Goal: Task Accomplishment & Management: Complete application form

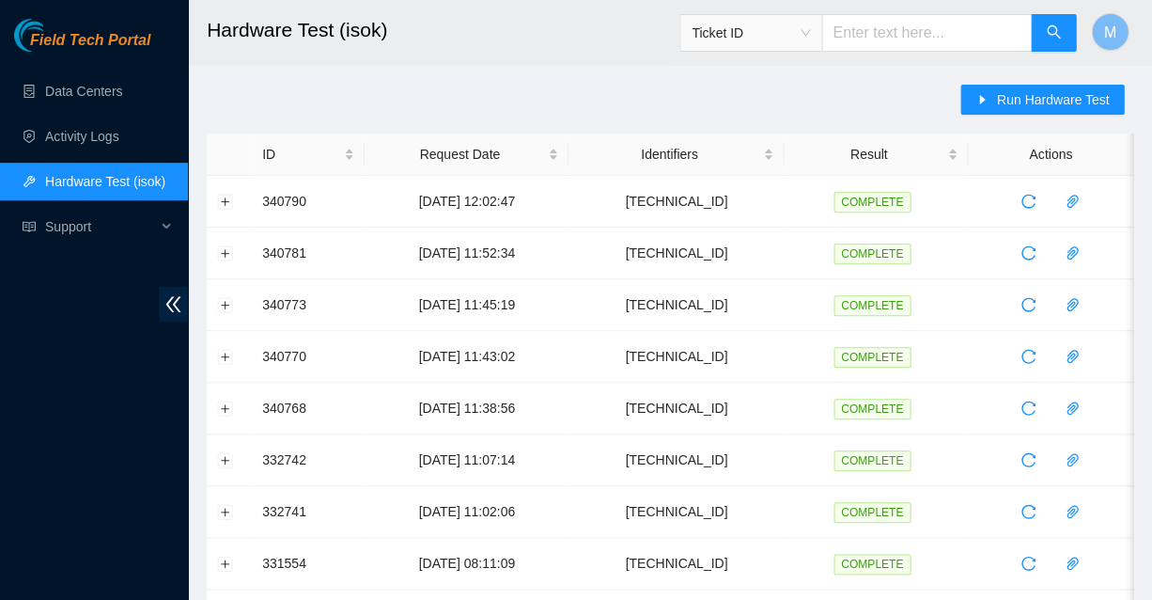
click at [106, 42] on span "Field Tech Portal" at bounding box center [90, 41] width 120 height 18
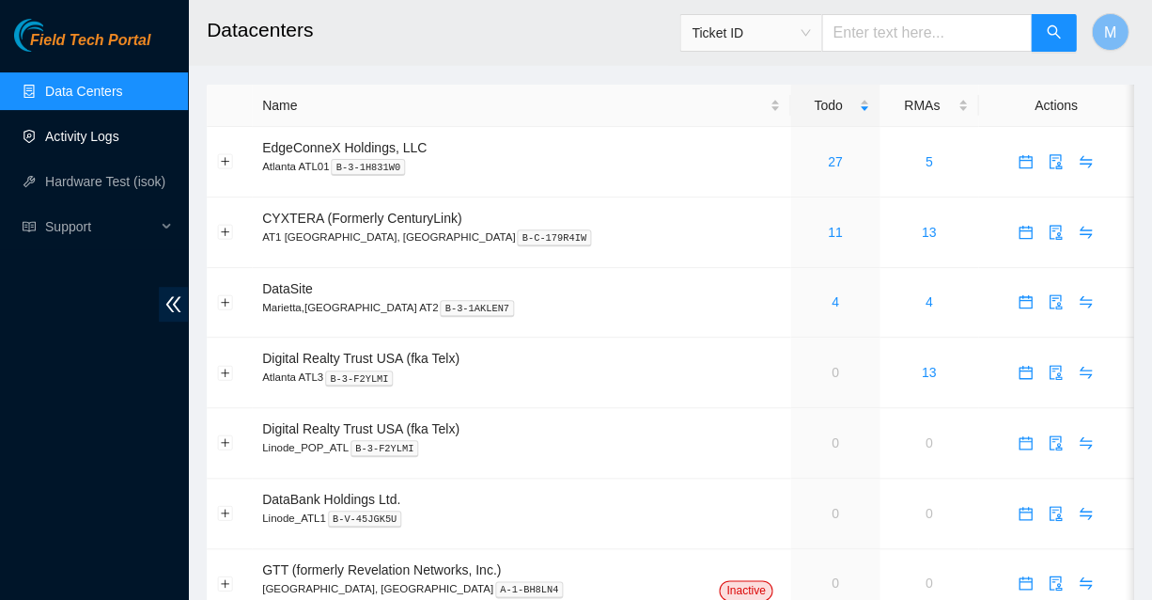
click at [87, 133] on link "Activity Logs" at bounding box center [82, 136] width 74 height 15
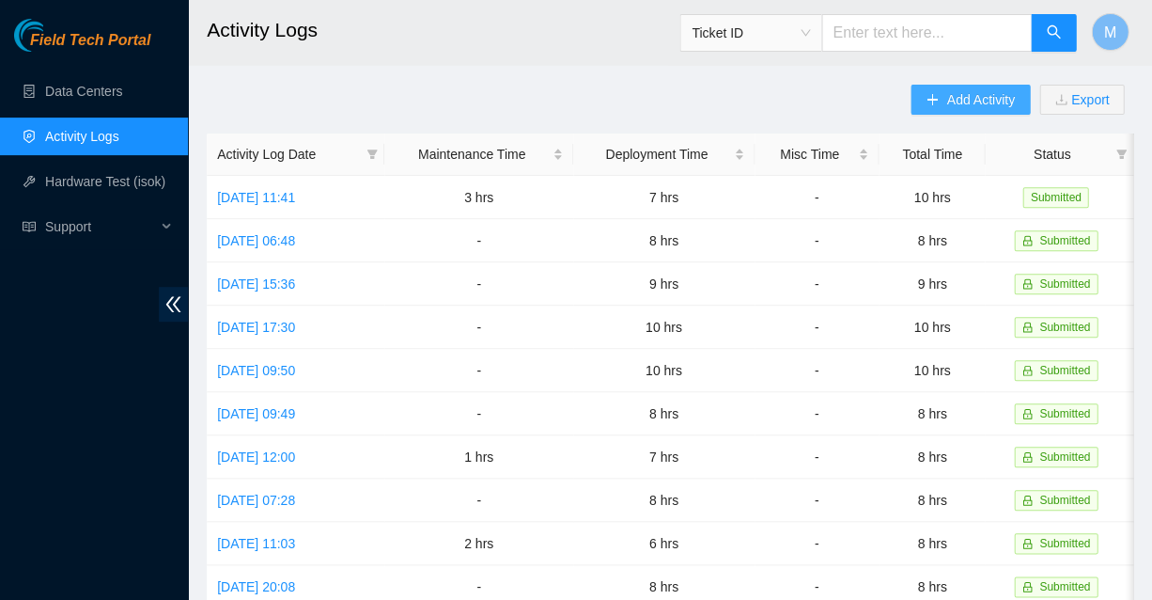
click at [976, 100] on span "Add Activity" at bounding box center [981, 99] width 68 height 21
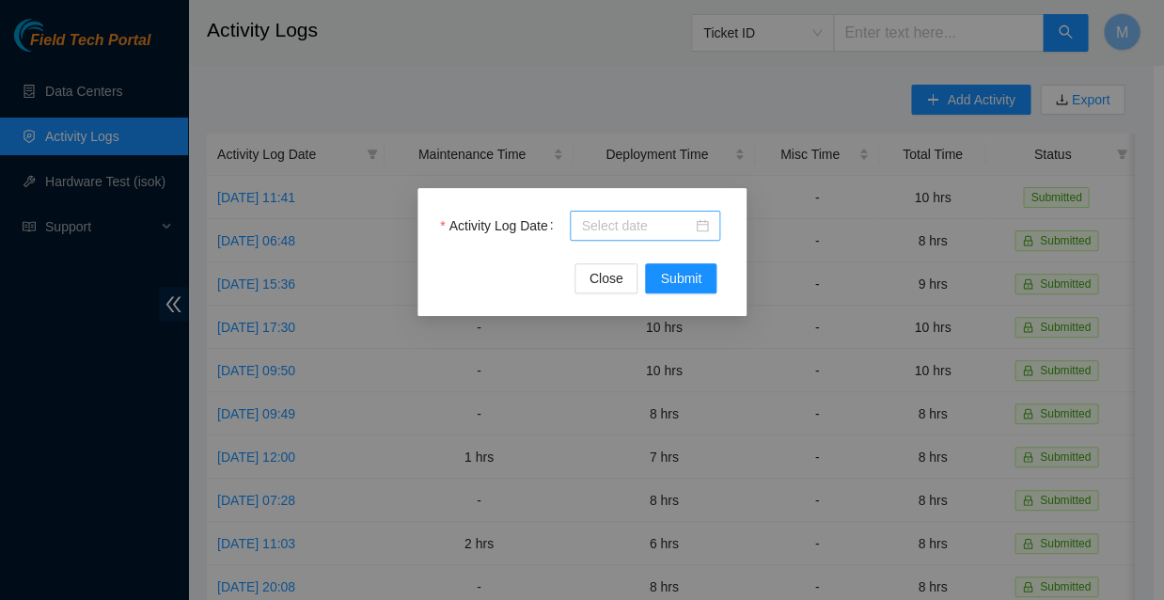
click at [701, 228] on div at bounding box center [645, 225] width 128 height 21
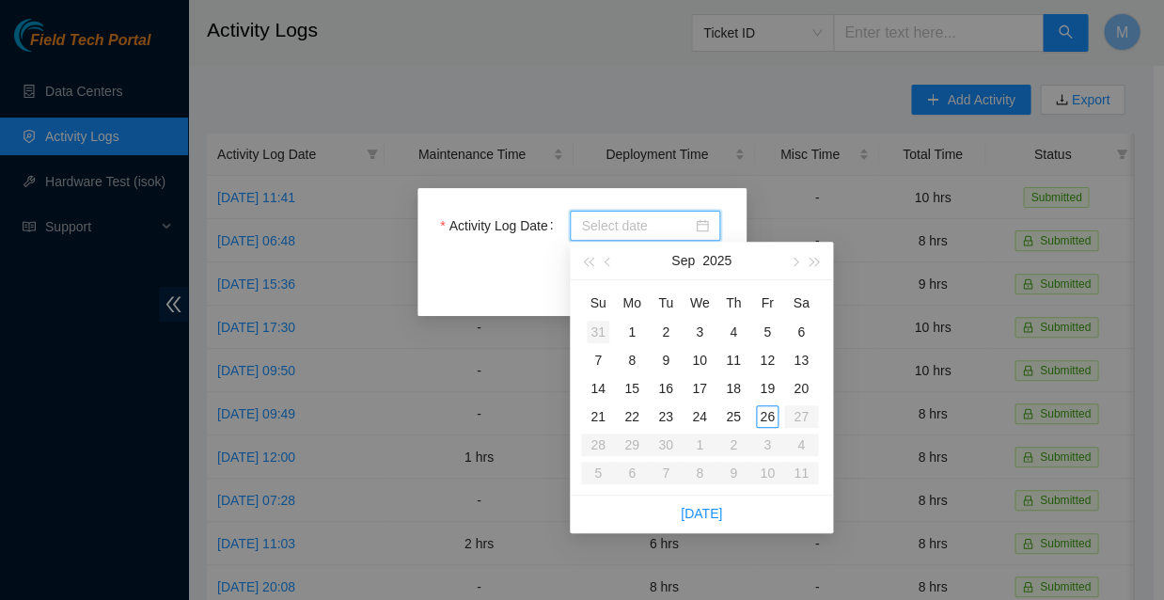
type input "2025-08-31"
type input "2025-09-07"
type input "2025-09-08"
type input "2025-09-09"
type input "2025-09-16"
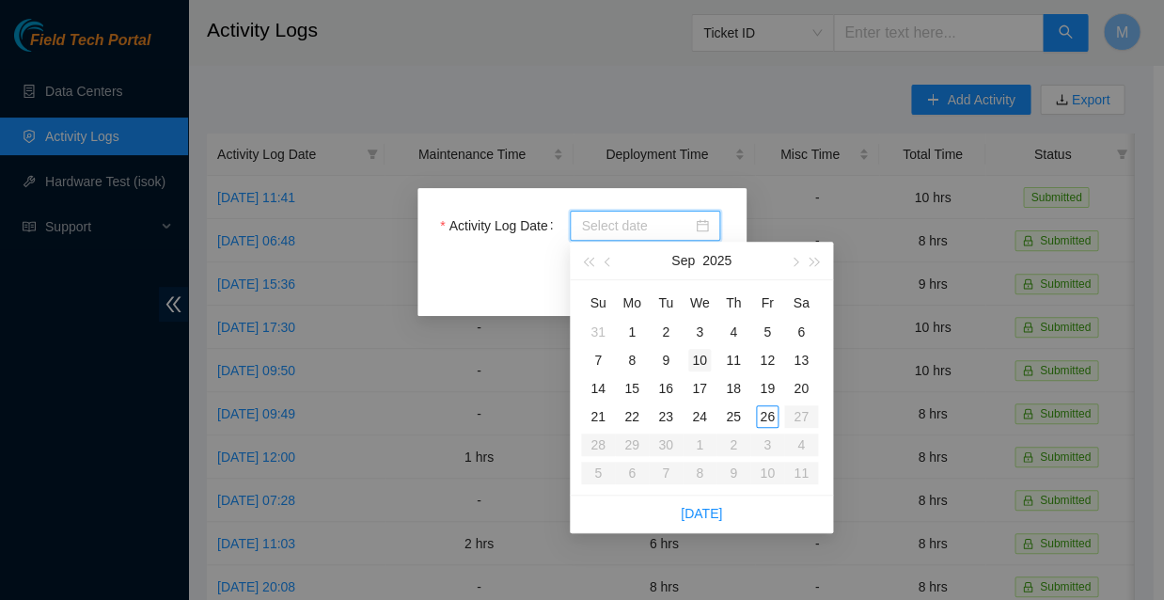
type input "2025-09-10"
type input "2025-09-17"
type input "2025-09-24"
click at [698, 409] on div "24" at bounding box center [699, 416] width 23 height 23
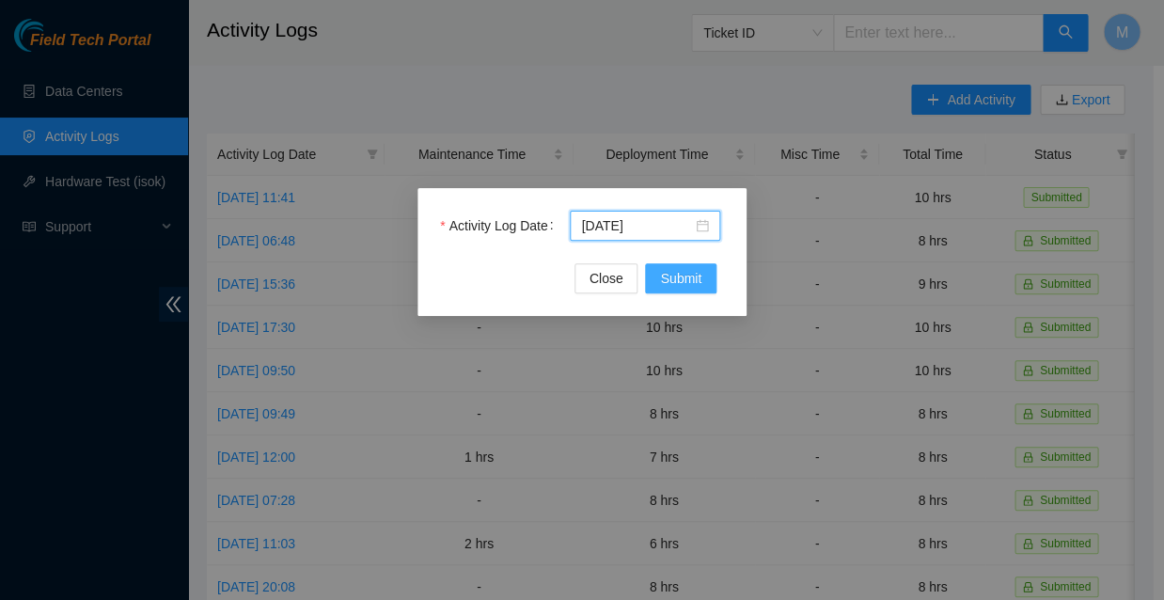
click at [678, 274] on span "Submit" at bounding box center [680, 278] width 41 height 21
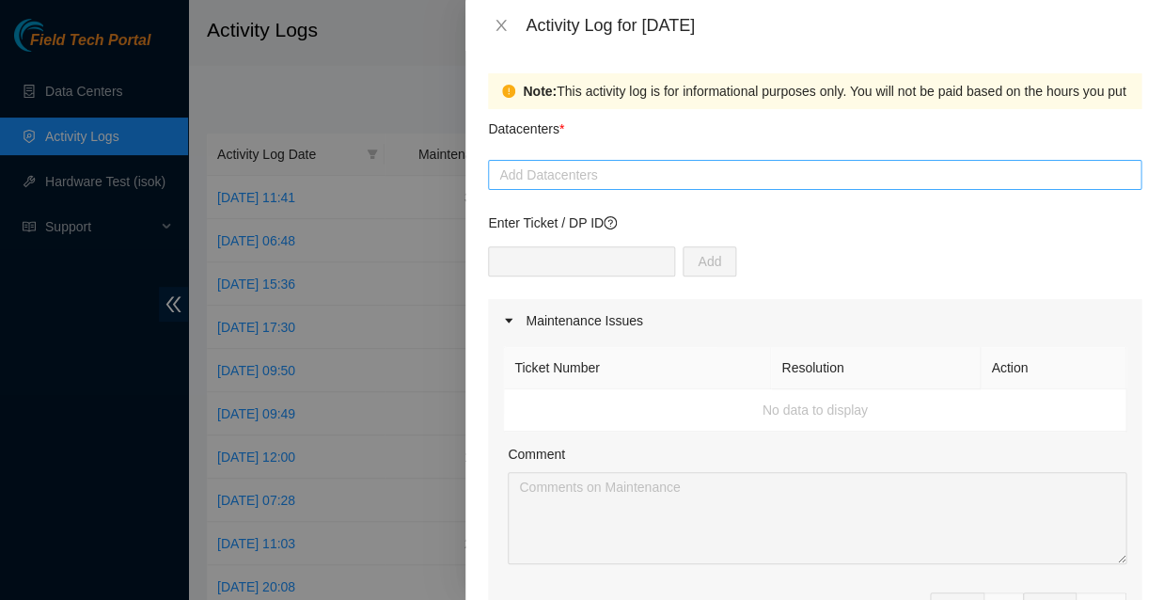
click at [633, 164] on div at bounding box center [815, 175] width 644 height 23
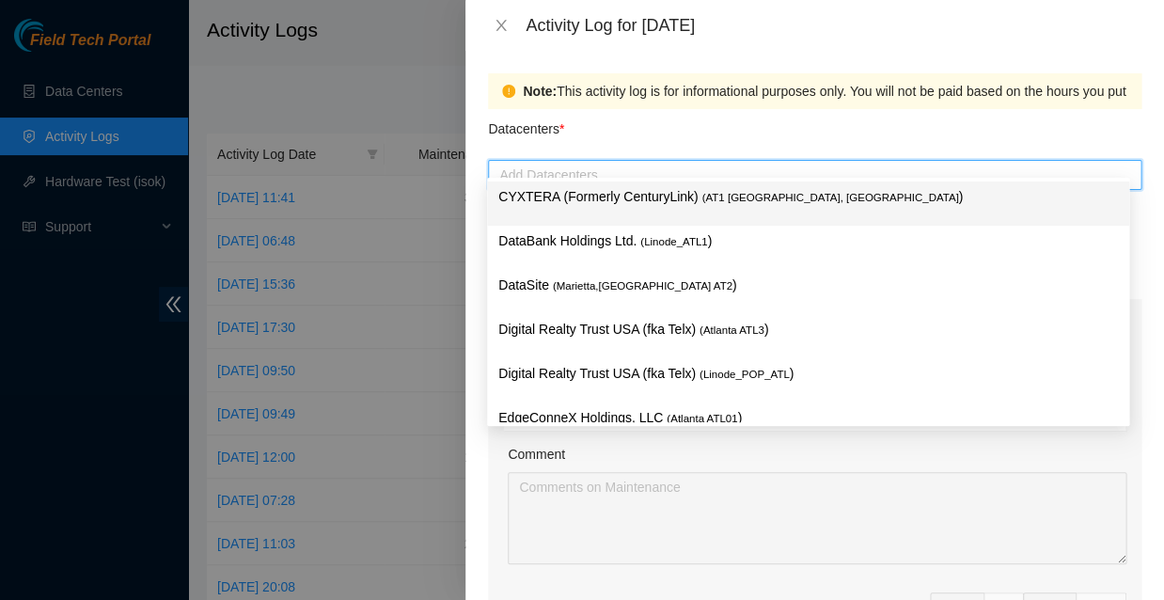
click at [603, 200] on p "CYXTERA (Formerly CenturyLink) ( AT1 Atlanta, GA )" at bounding box center [807, 197] width 619 height 22
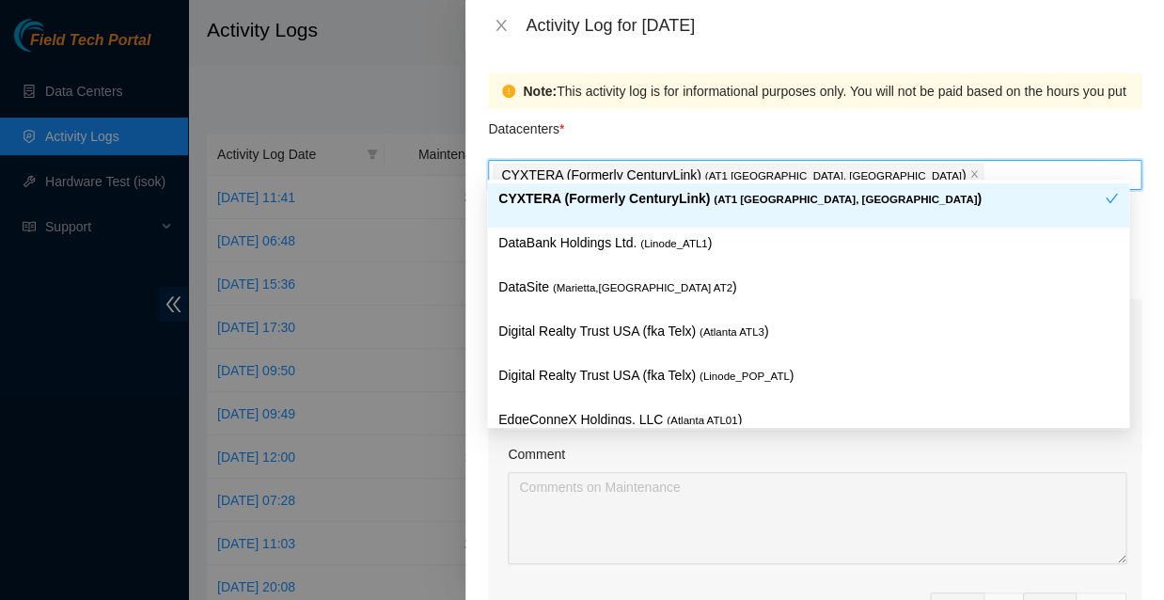
click at [725, 133] on div "Datacenters *" at bounding box center [814, 134] width 653 height 51
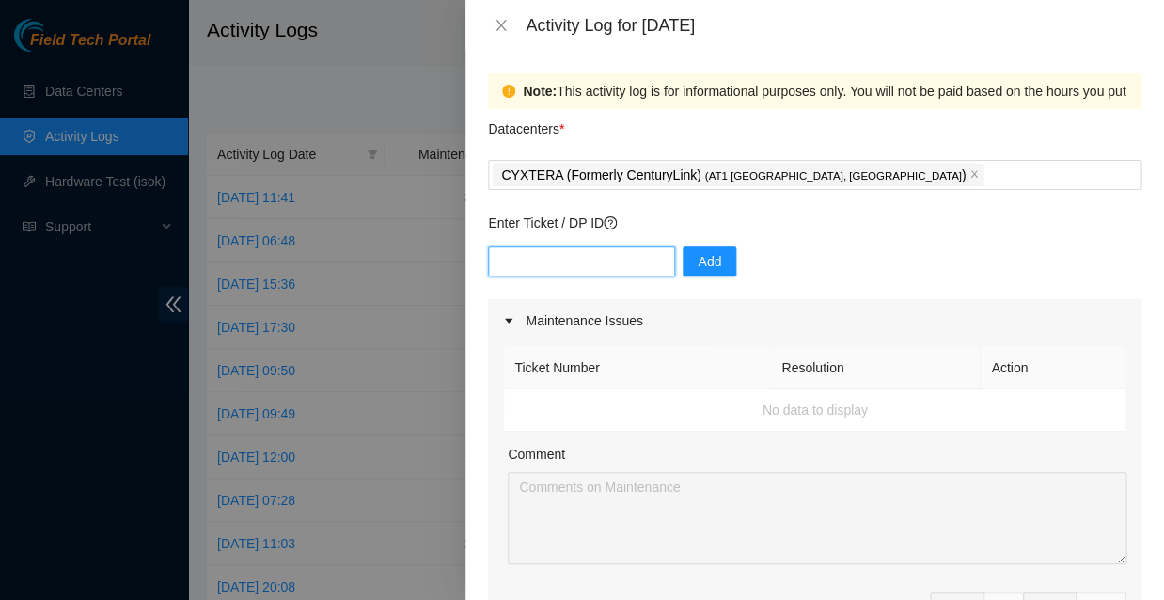
click at [611, 246] on input "text" at bounding box center [581, 261] width 187 height 30
type input "DP83833"
click at [697, 251] on span "Add" at bounding box center [708, 261] width 23 height 21
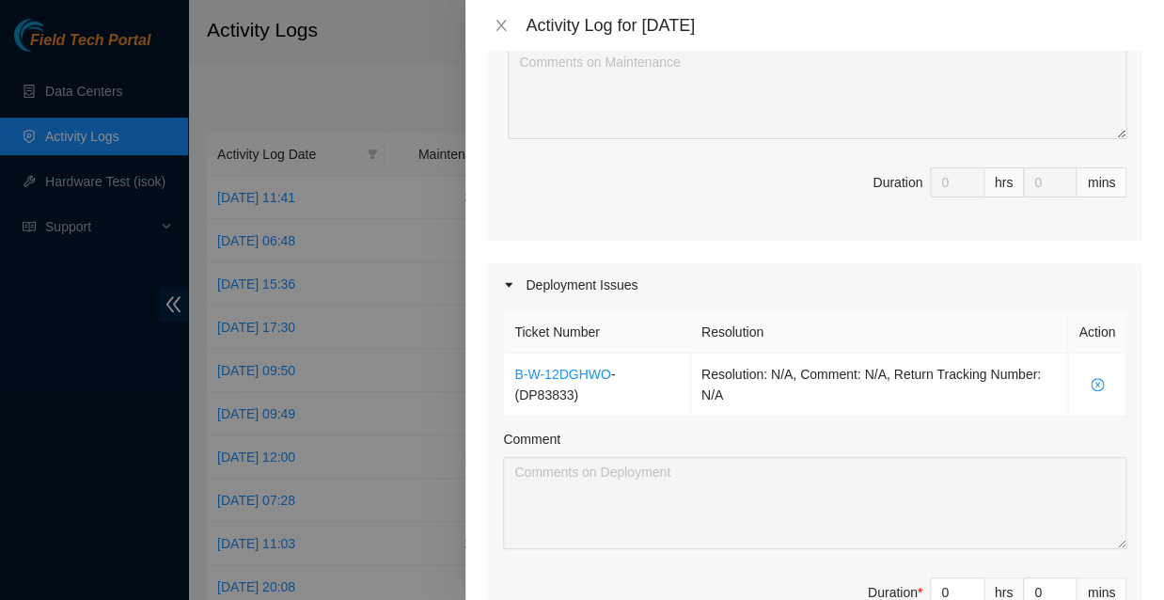
scroll to position [426, 0]
type input "1"
click at [970, 584] on icon "up" at bounding box center [973, 587] width 7 height 7
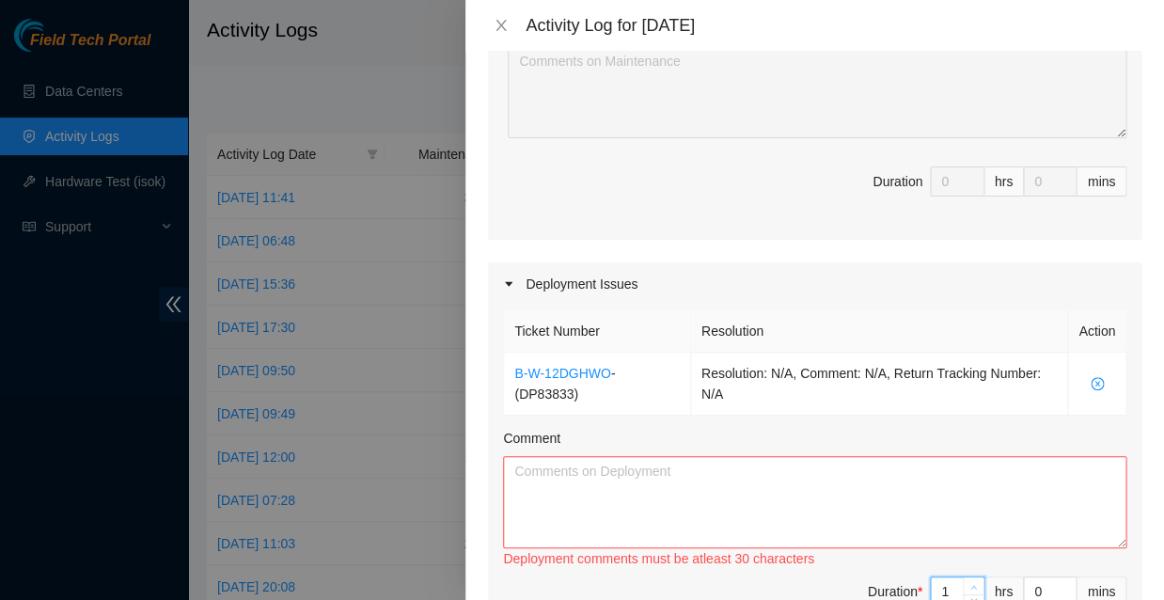
type input "2"
click at [970, 584] on icon "up" at bounding box center [973, 587] width 7 height 7
type input "3"
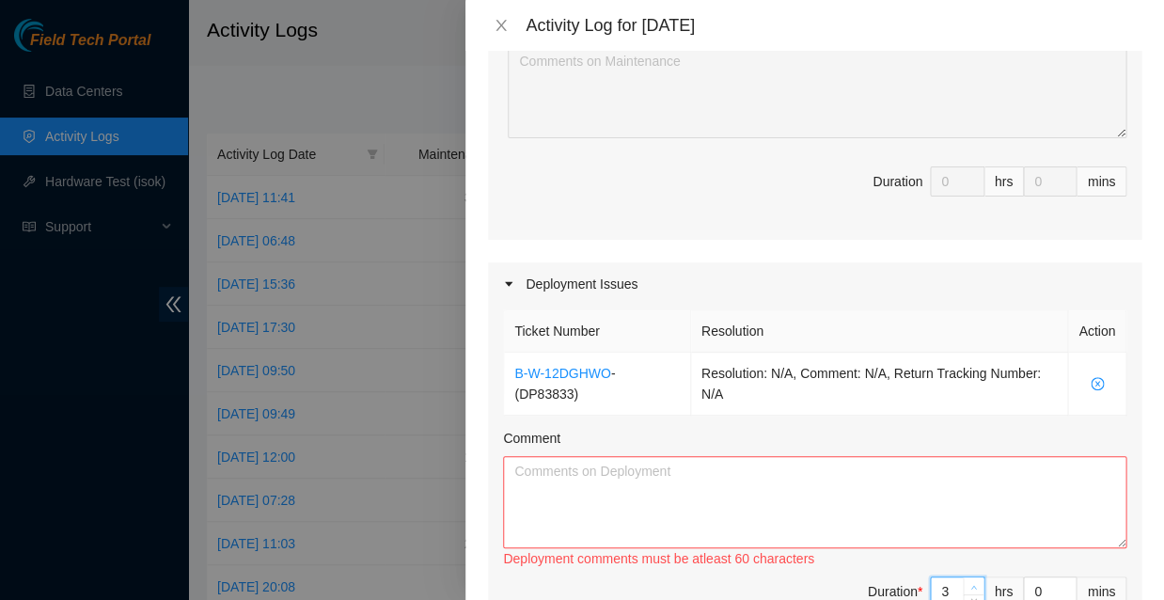
click at [970, 584] on icon "up" at bounding box center [973, 587] width 7 height 7
type input "4"
click at [970, 584] on icon "up" at bounding box center [973, 587] width 7 height 7
type input "5"
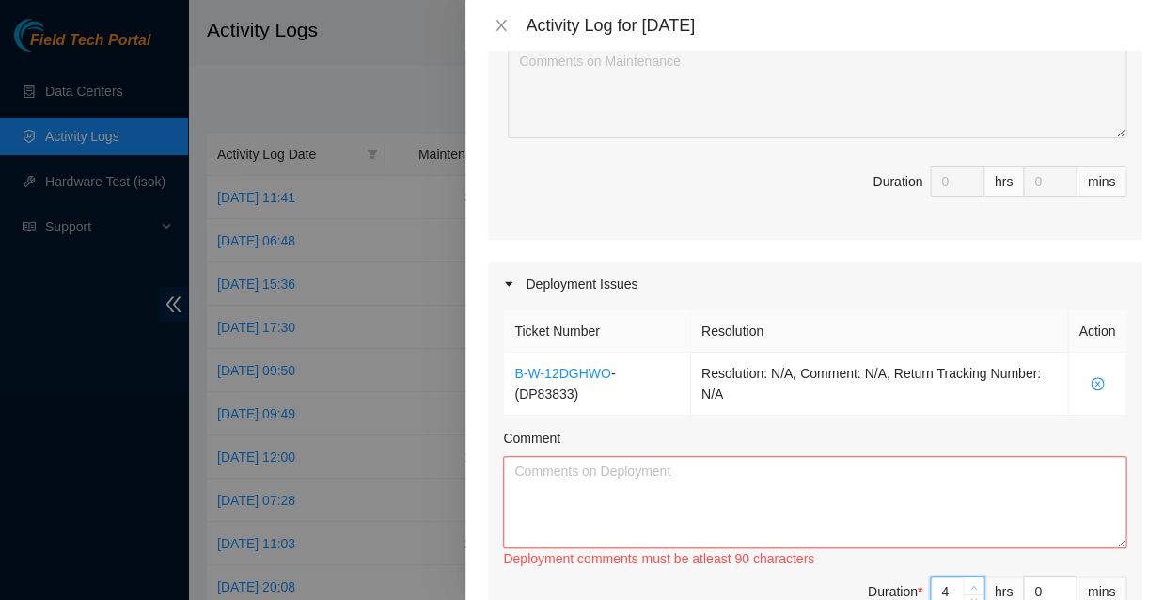
type input "5"
click at [970, 584] on icon "up" at bounding box center [973, 587] width 7 height 7
type input "6"
click at [970, 584] on icon "up" at bounding box center [973, 587] width 7 height 7
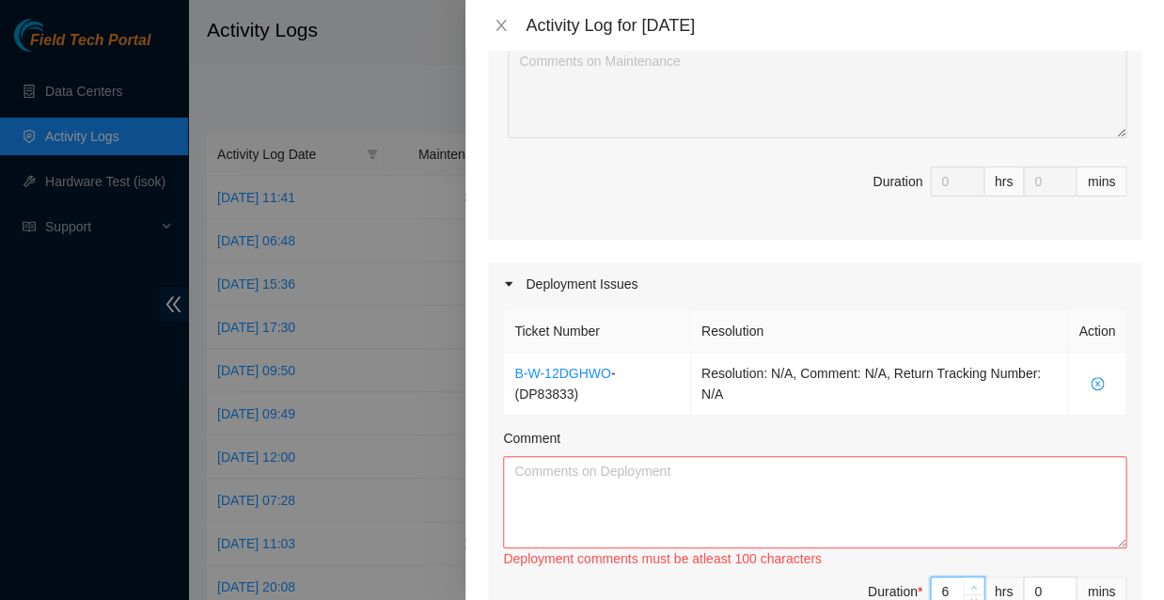
type input "7"
click at [970, 584] on icon "up" at bounding box center [973, 587] width 7 height 7
type input "8"
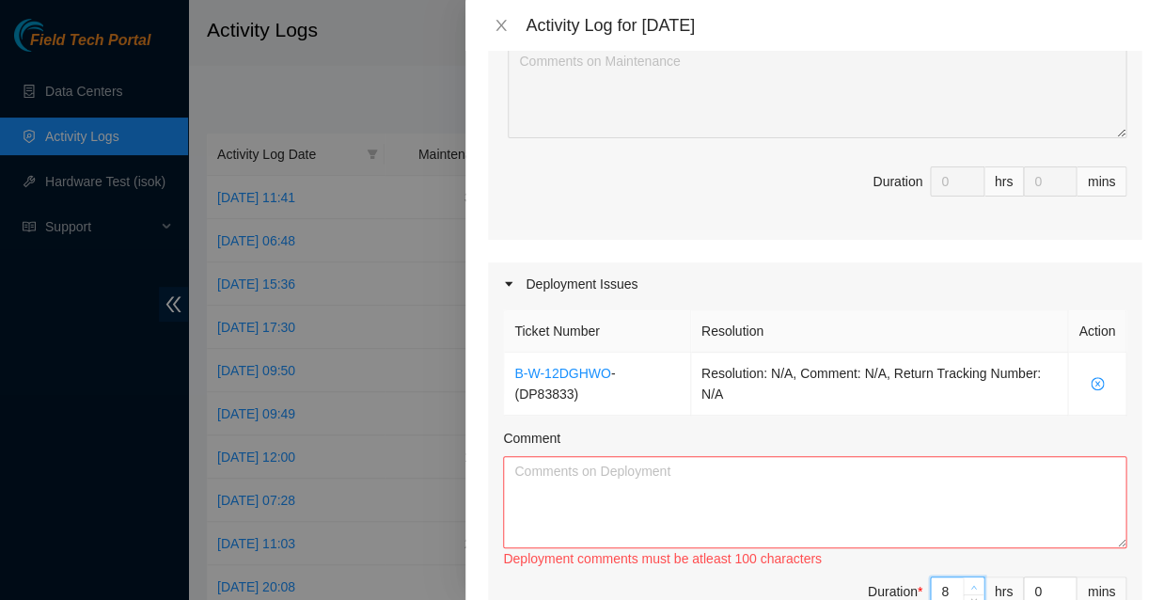
click at [970, 584] on icon "up" at bounding box center [973, 587] width 7 height 7
click at [574, 456] on textarea "Comment" at bounding box center [814, 502] width 623 height 92
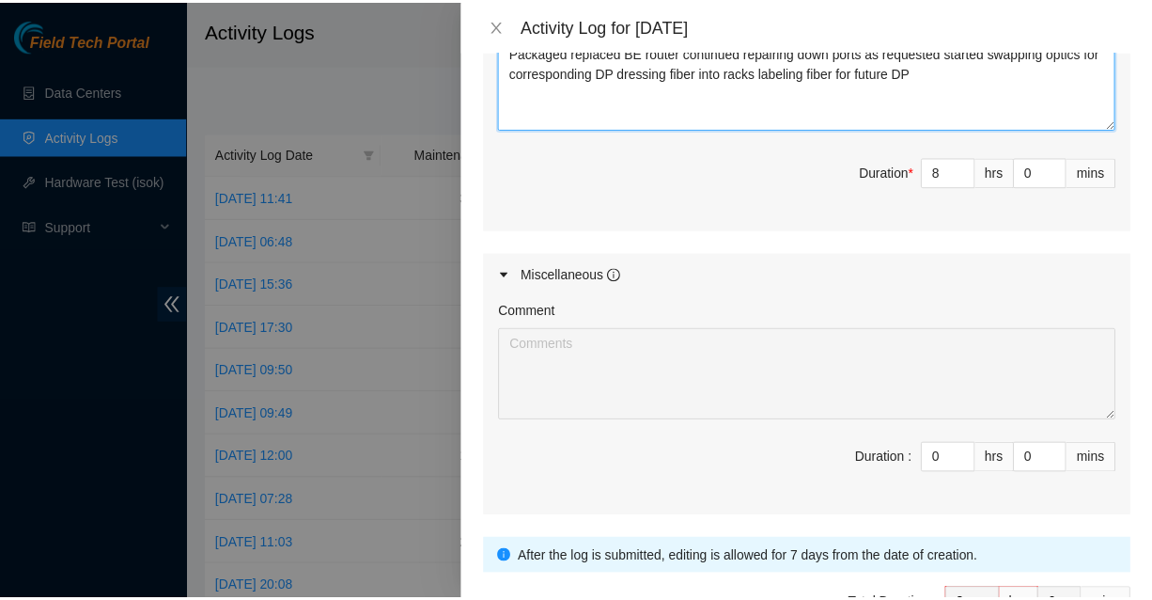
scroll to position [844, 0]
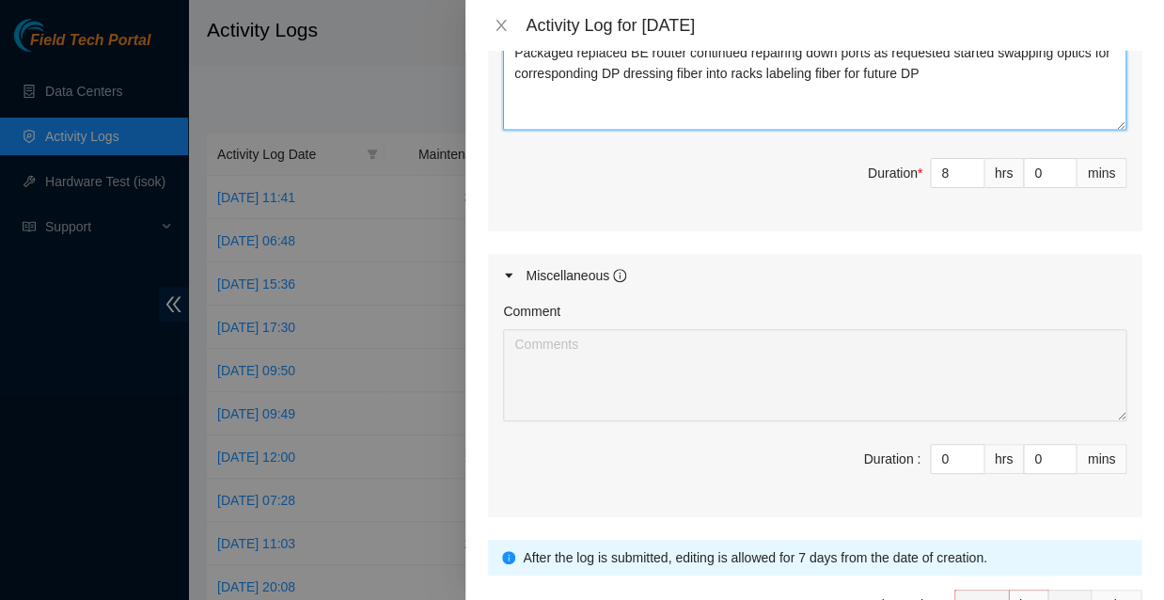
type textarea "Packaged replaced BE router continued repairing down ports as requested started…"
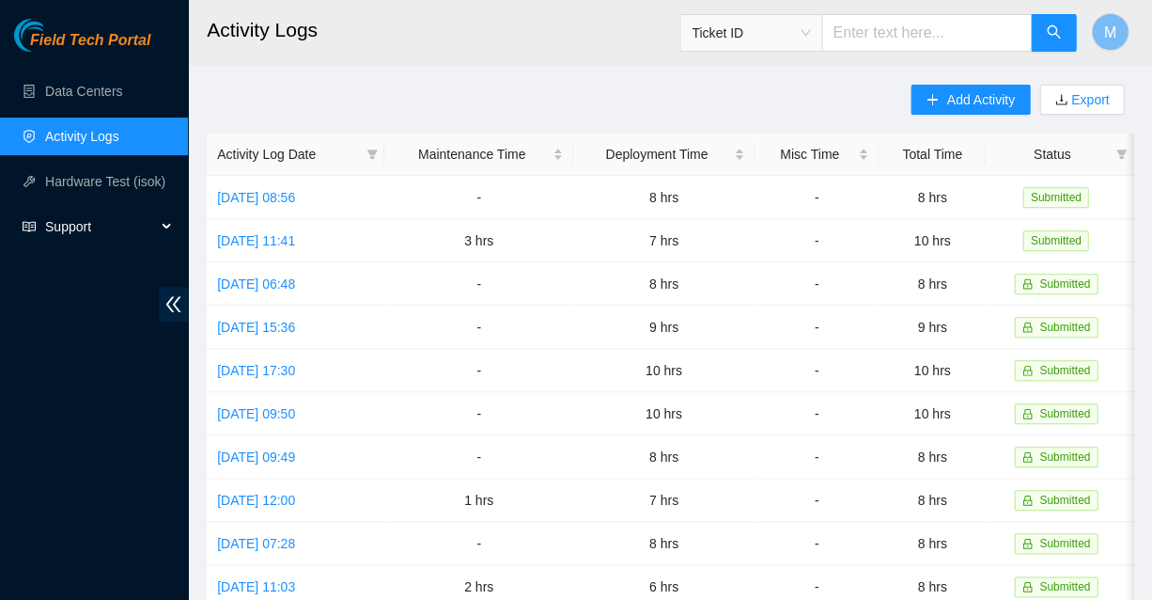
click at [66, 221] on span "Support" at bounding box center [100, 227] width 111 height 38
